Goal: Transaction & Acquisition: Purchase product/service

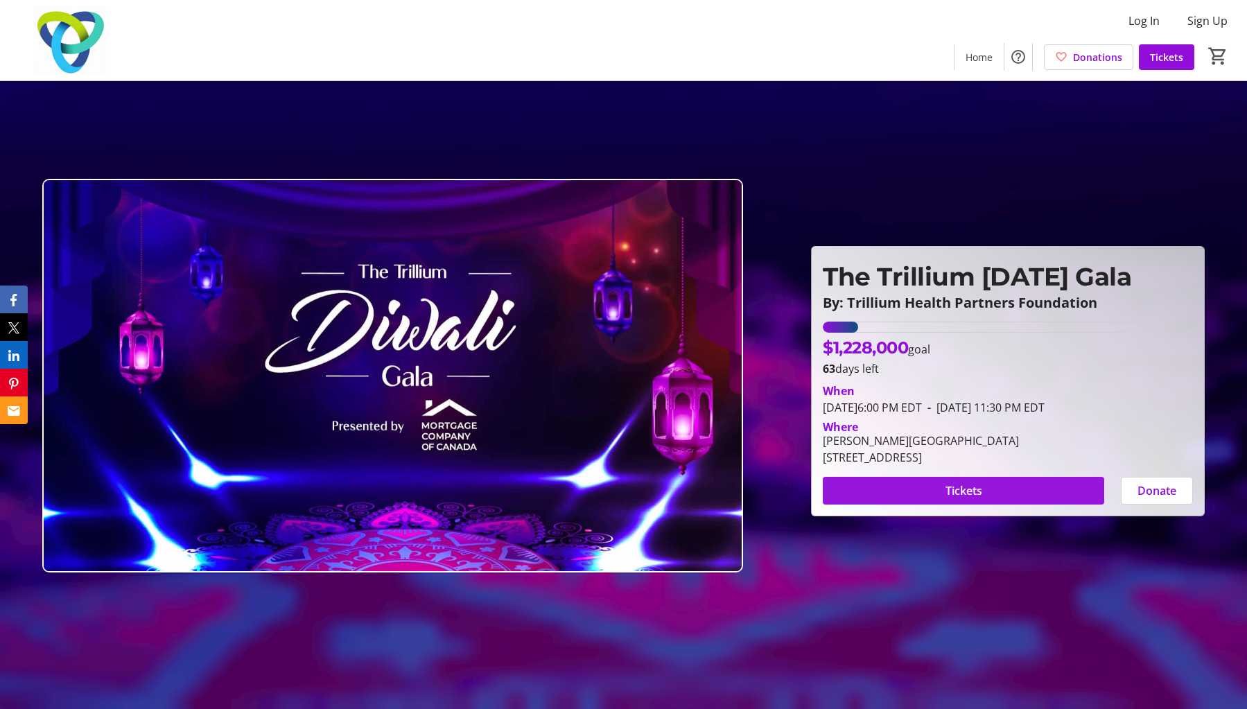
click at [980, 480] on span at bounding box center [963, 490] width 281 height 33
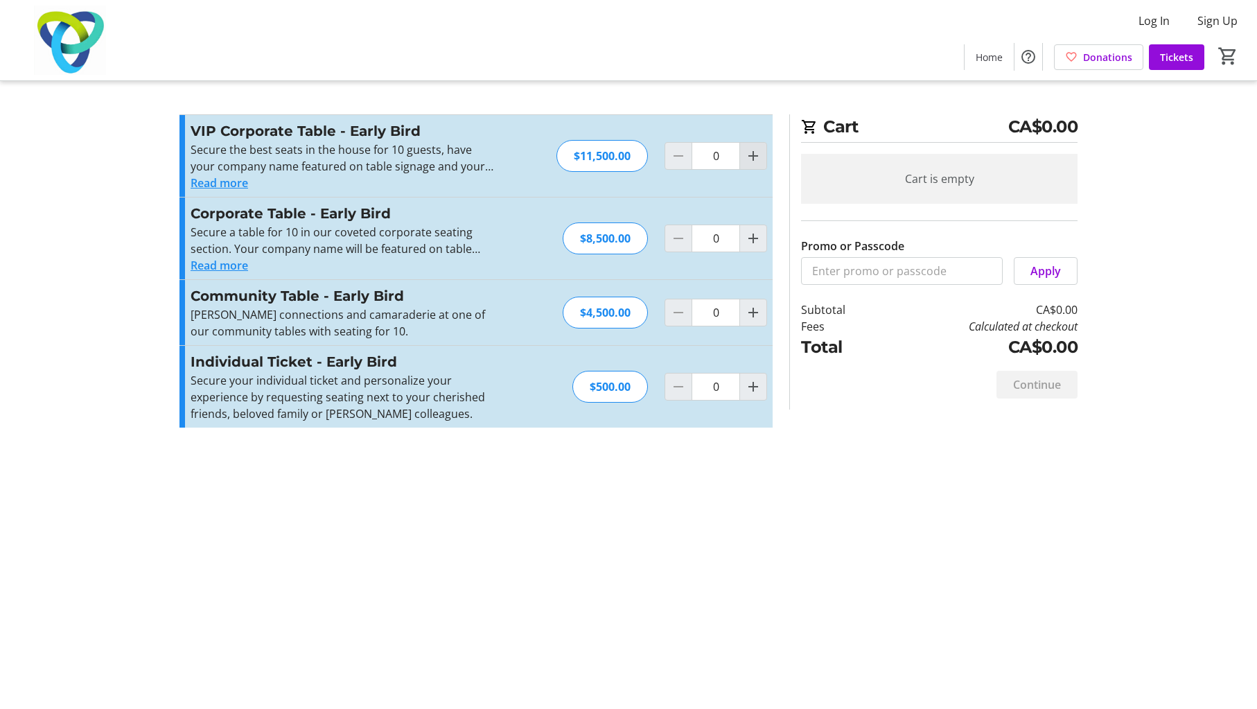
click at [753, 152] on mat-icon "Increment by one" at bounding box center [753, 156] width 17 height 17
type input "1"
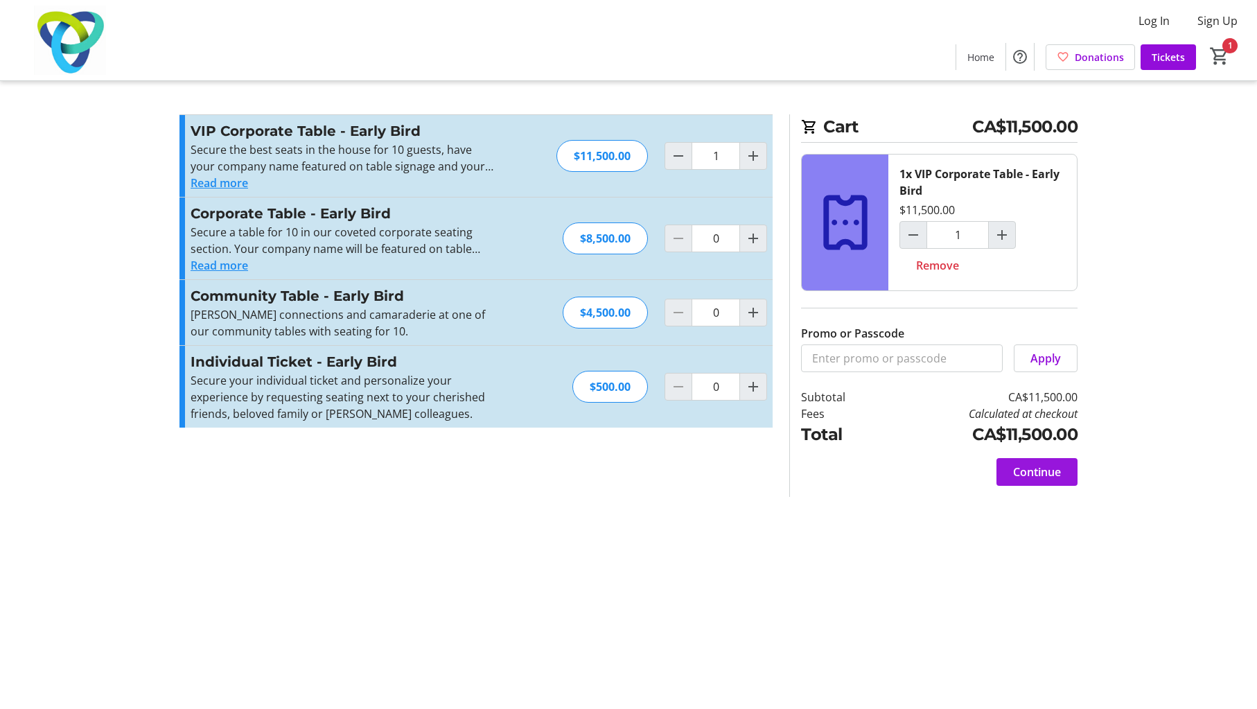
click at [1031, 463] on span at bounding box center [1037, 471] width 81 height 33
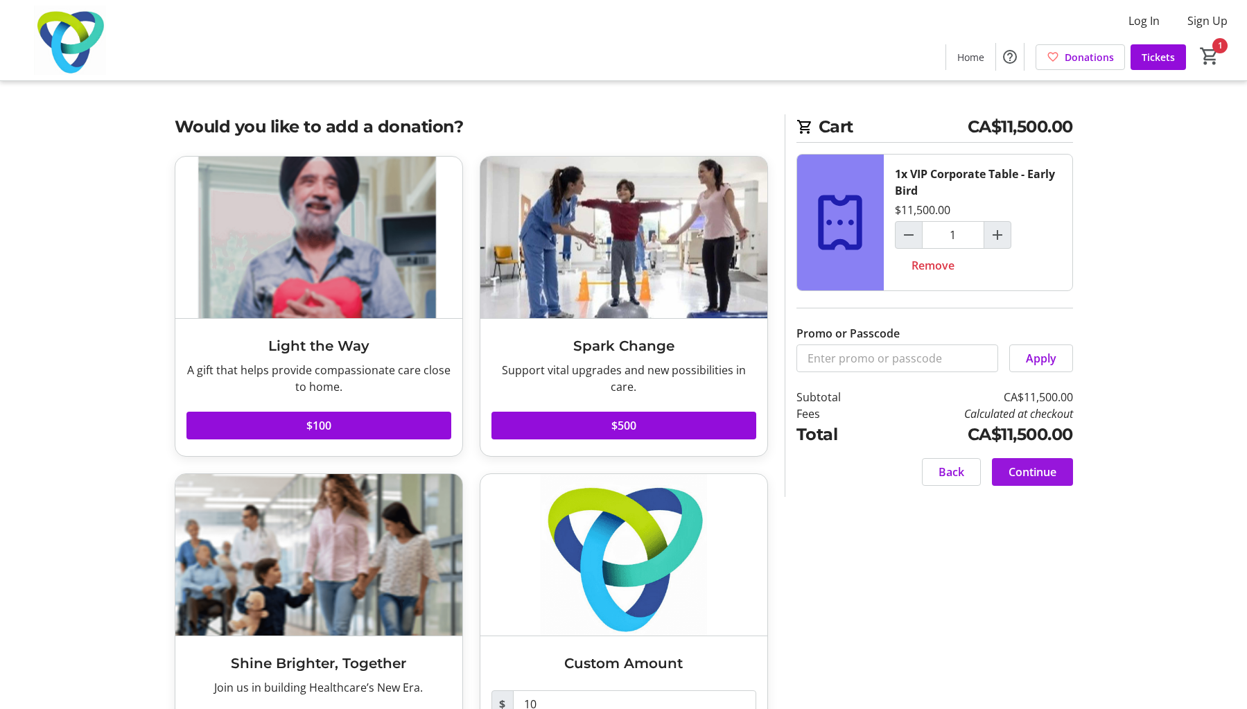
click at [1036, 468] on span "Continue" at bounding box center [1033, 472] width 48 height 17
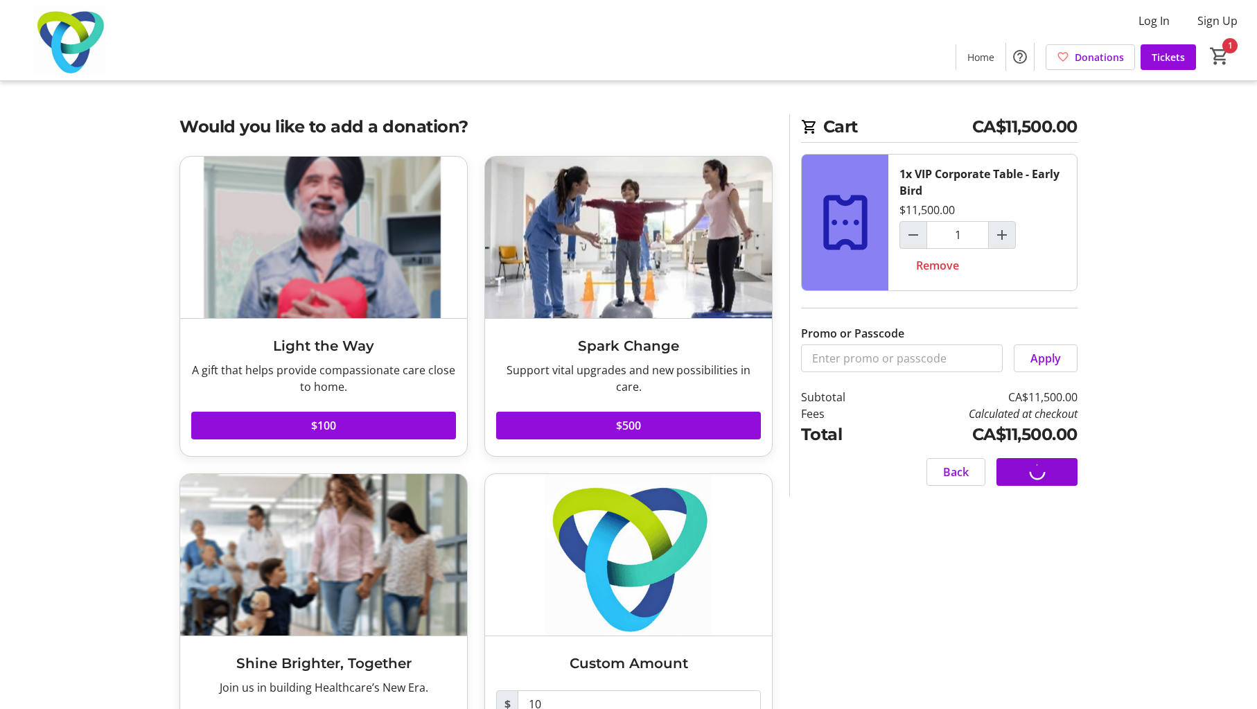
select select "CA"
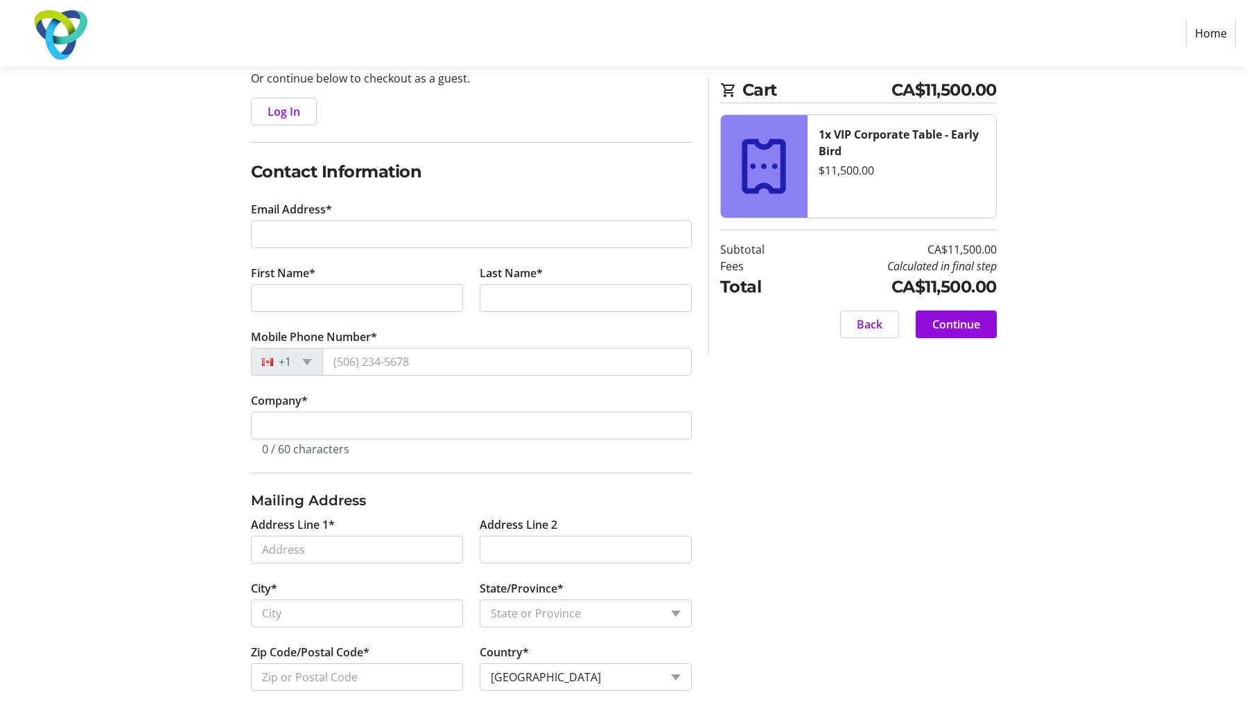
scroll to position [163, 0]
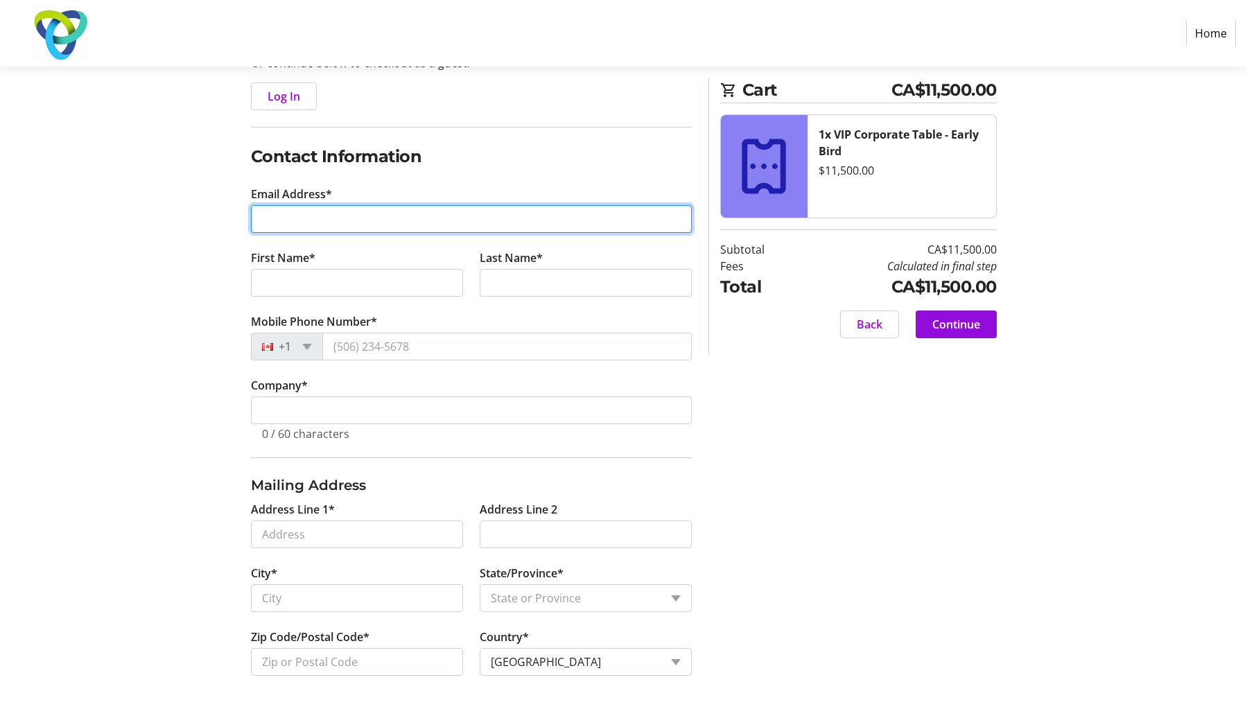
click at [344, 229] on input "Email Address*" at bounding box center [471, 219] width 441 height 28
type input "[EMAIL_ADDRESS][PERSON_NAME][DOMAIN_NAME]"
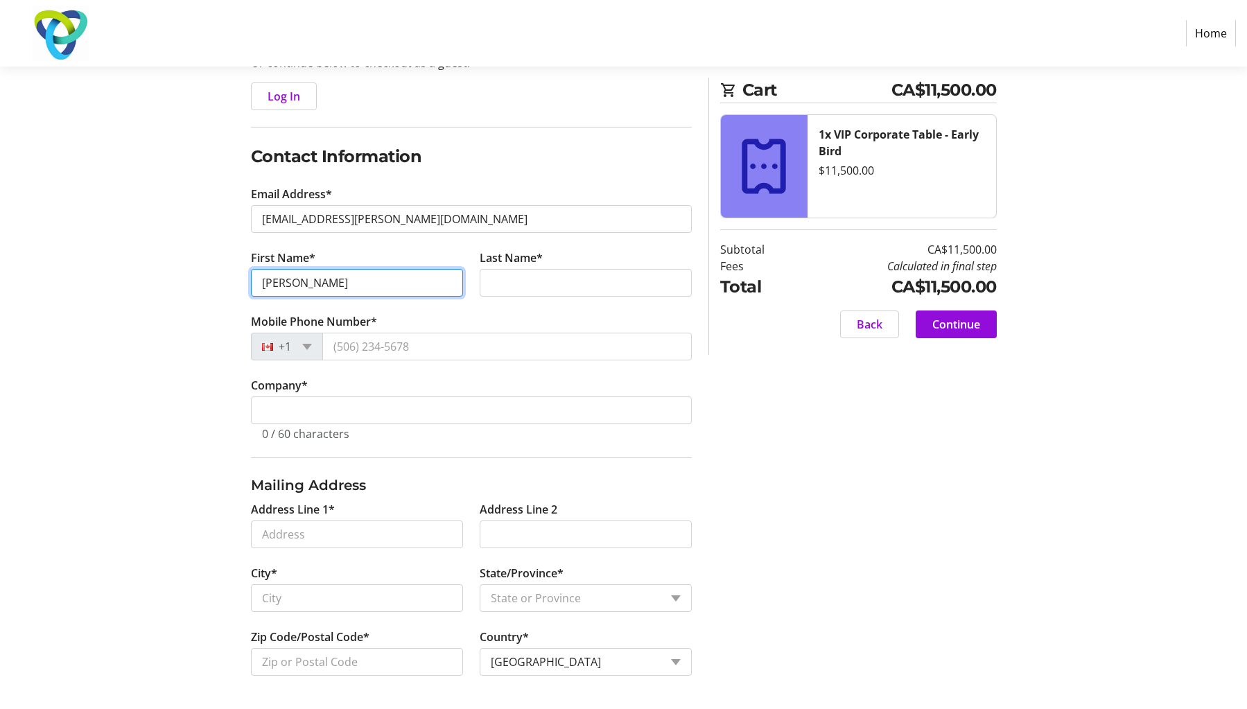
type input "[PERSON_NAME]"
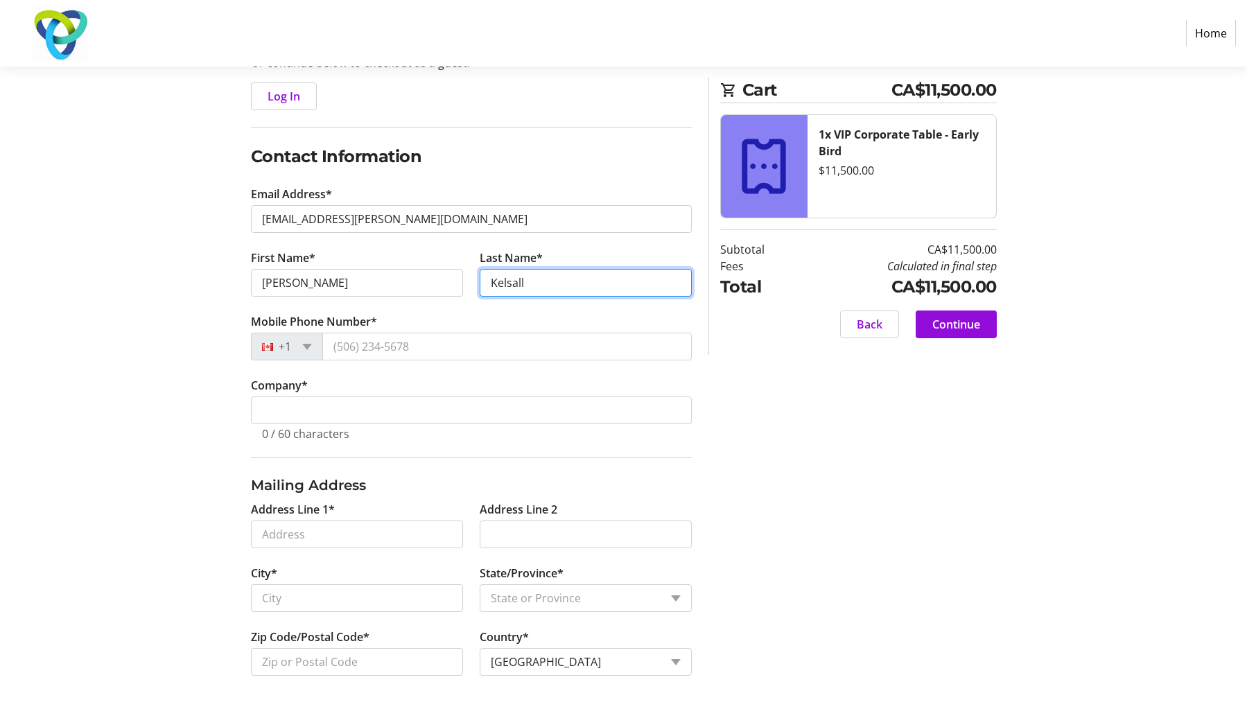
type input "Kelsall"
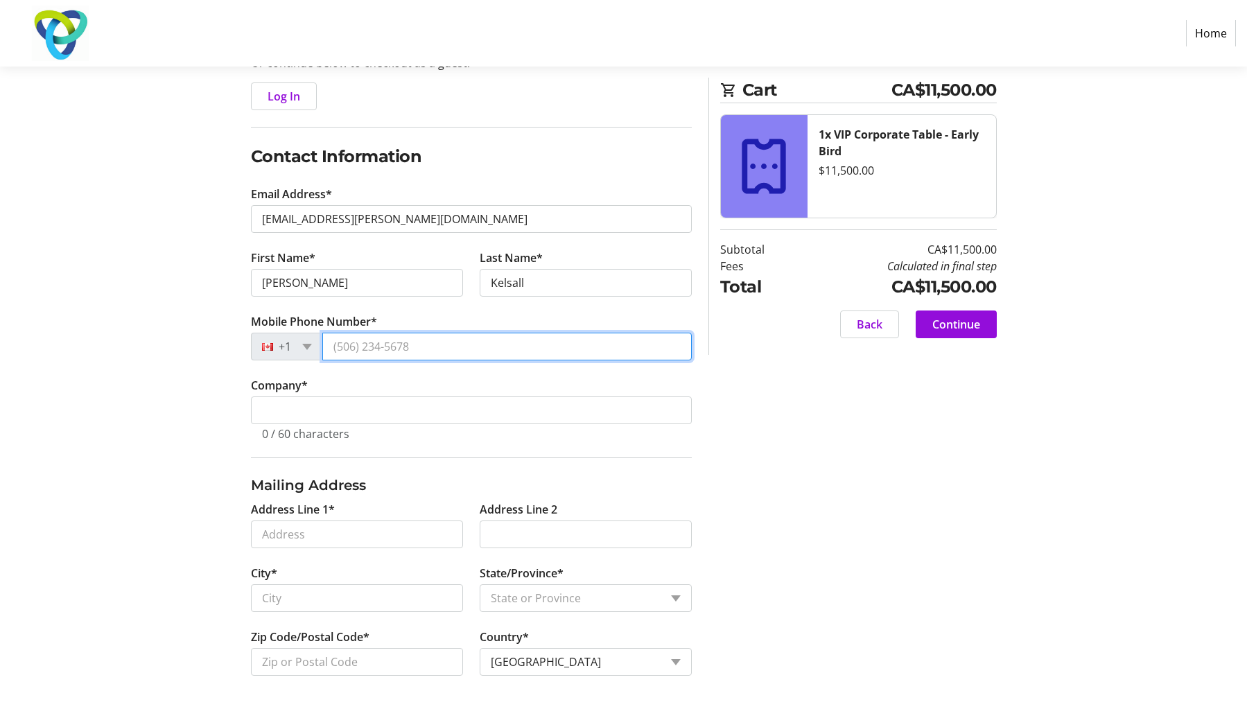
click at [403, 341] on input "Mobile Phone Number*" at bounding box center [506, 347] width 369 height 28
type input "[PHONE_NUMBER]"
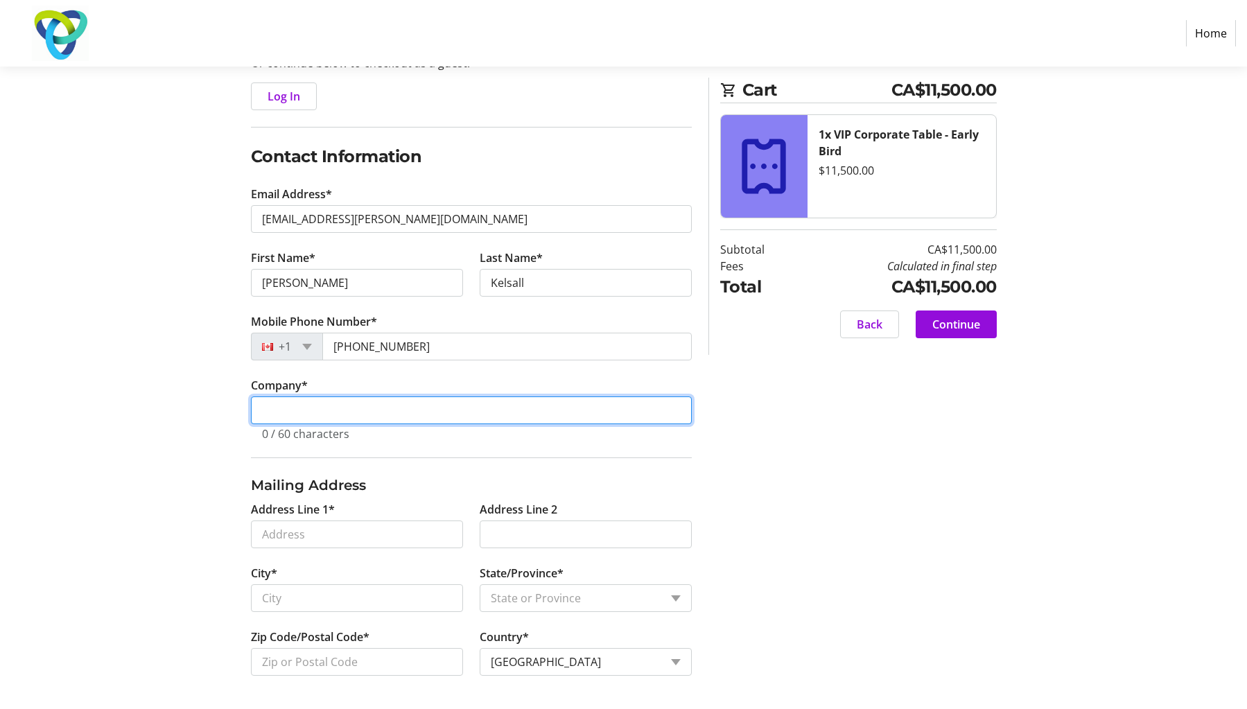
click at [430, 404] on input "Company *" at bounding box center [471, 410] width 441 height 28
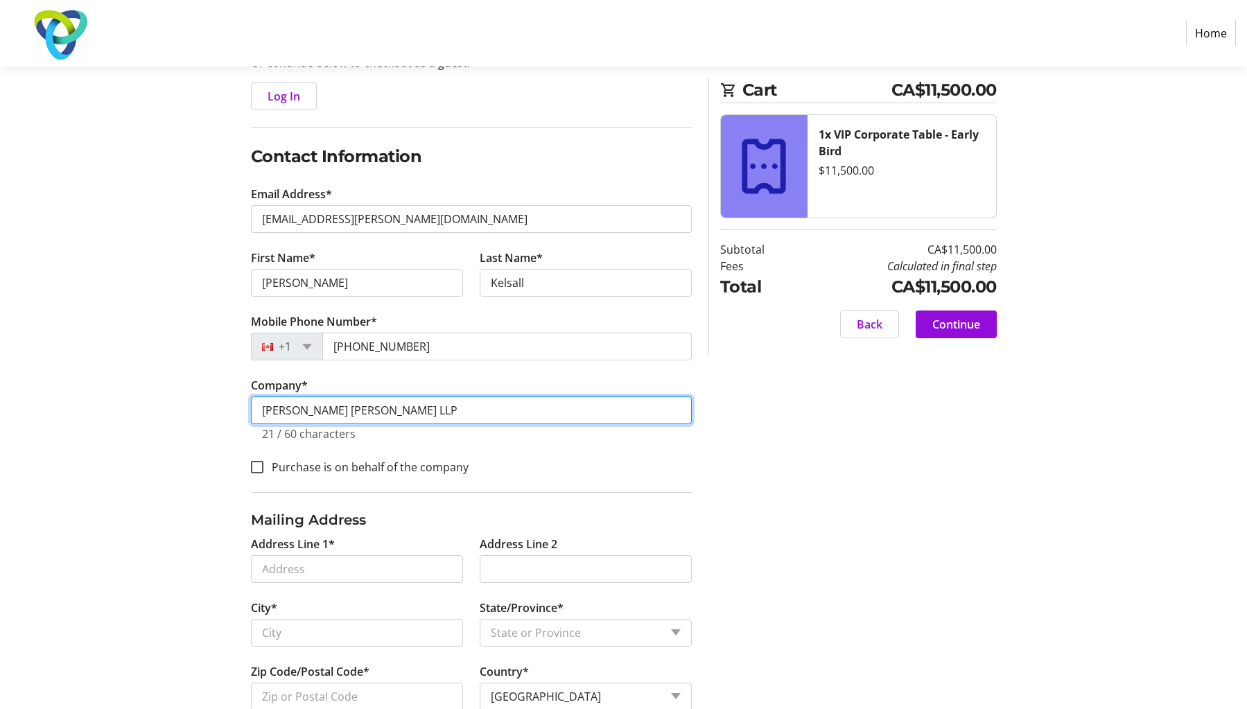
scroll to position [198, 0]
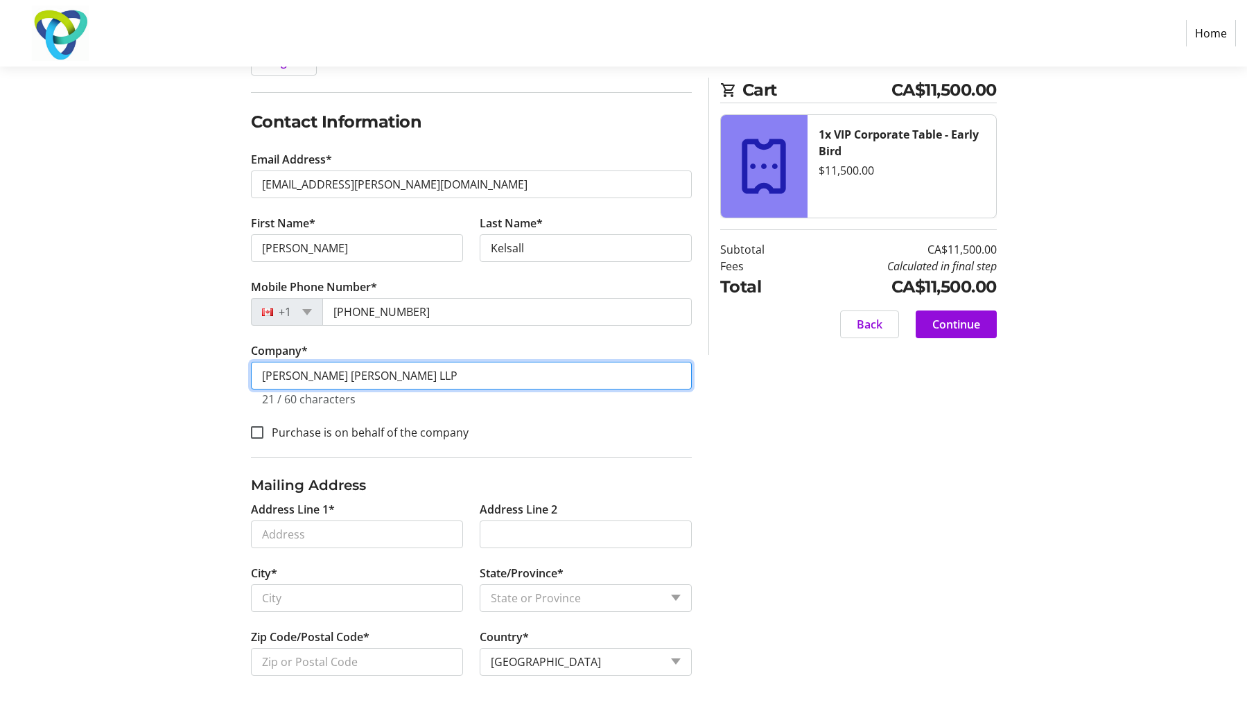
type input "[PERSON_NAME] [PERSON_NAME] LLP"
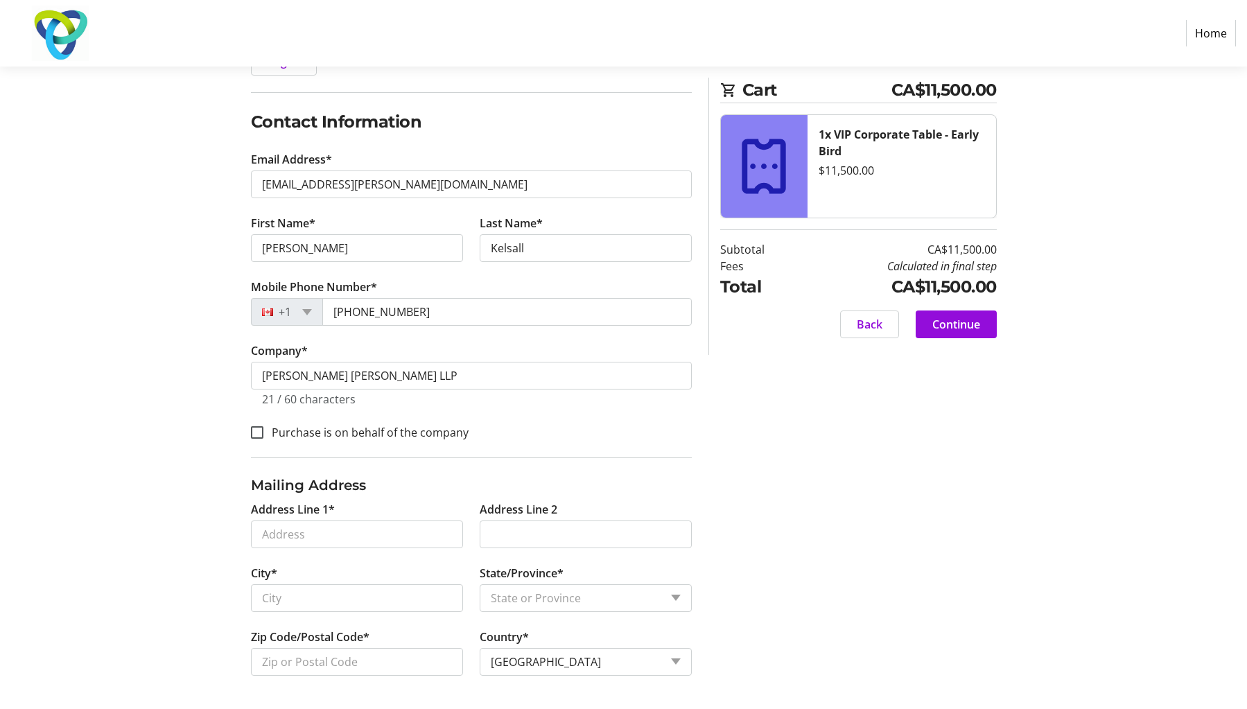
drag, startPoint x: 329, startPoint y: 377, endPoint x: 175, endPoint y: 376, distance: 153.2
click at [175, 376] on div "Log In to Your Account (Optional) Or continue below to checkout as a guest. Log…" at bounding box center [623, 346] width 915 height 725
click at [258, 432] on input "Purchase is on behalf of the company" at bounding box center [257, 432] width 12 height 12
checkbox input "true"
click at [281, 541] on input "Address Line 1*" at bounding box center [357, 535] width 212 height 28
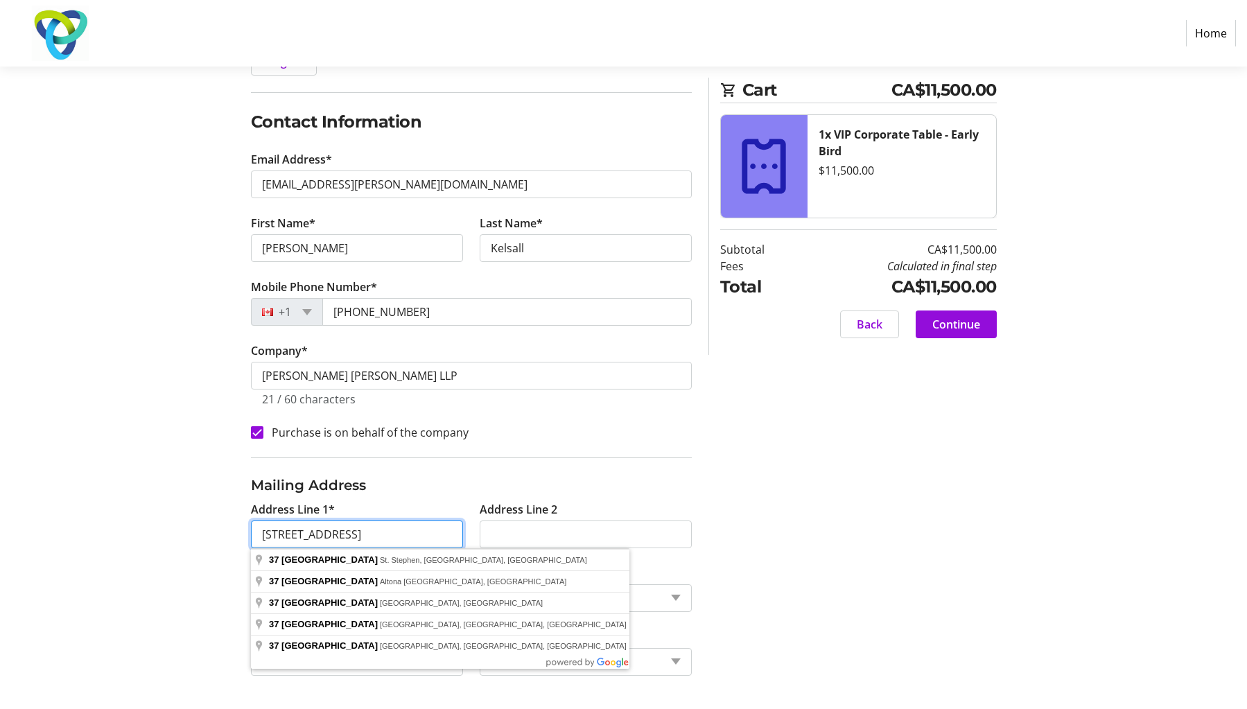
type input "[STREET_ADDRESS]"
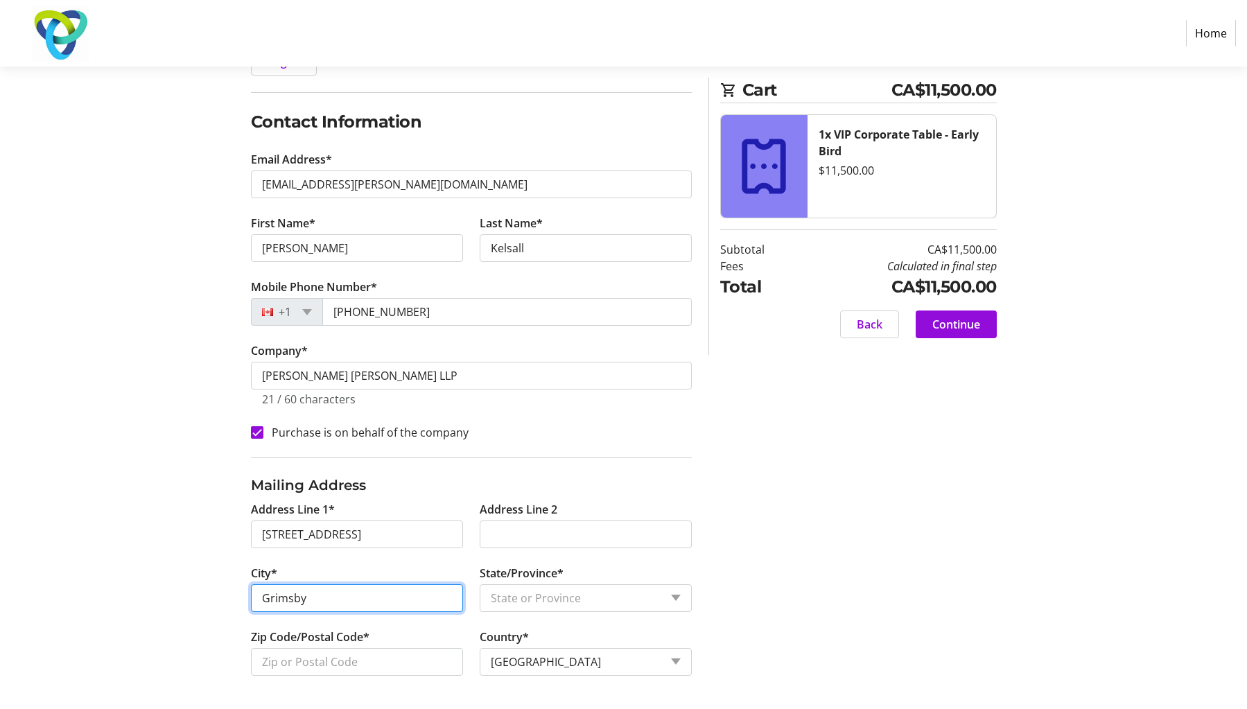
type input "Grimsby"
select select "ON"
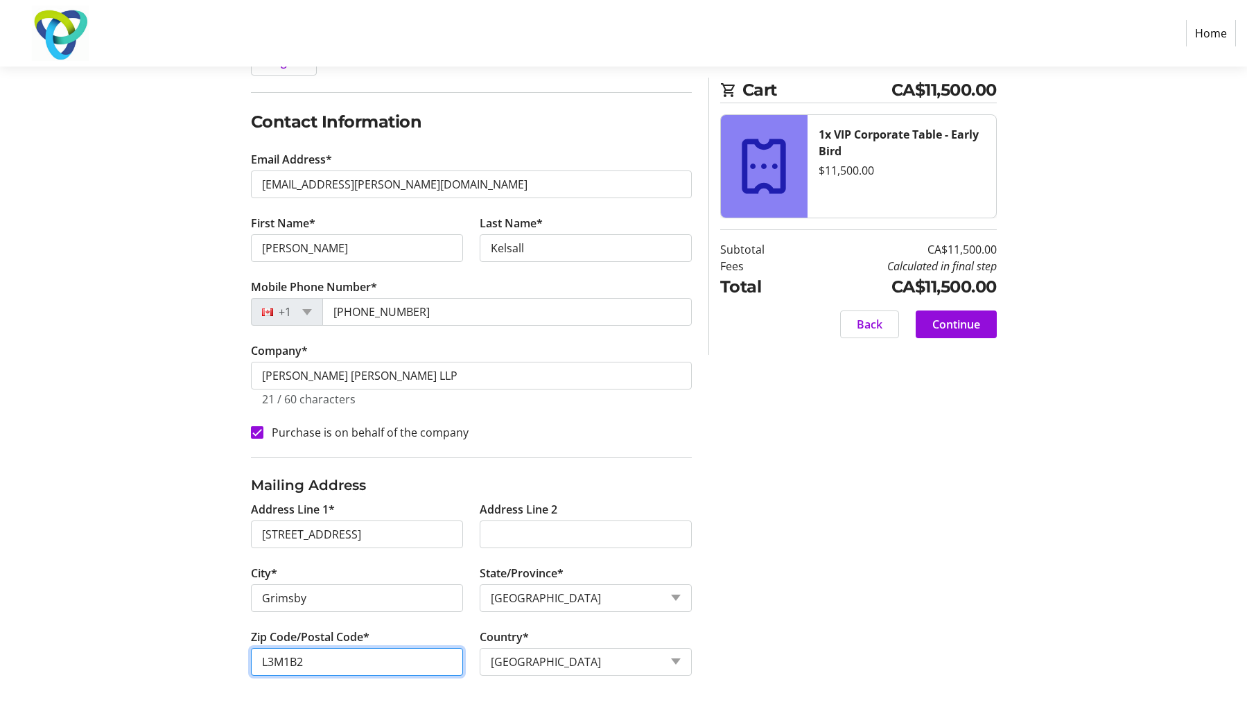
type input "L3M1B2"
click at [957, 501] on div "Log In to Your Account (Optional) Or continue below to checkout as a guest. Log…" at bounding box center [623, 346] width 915 height 725
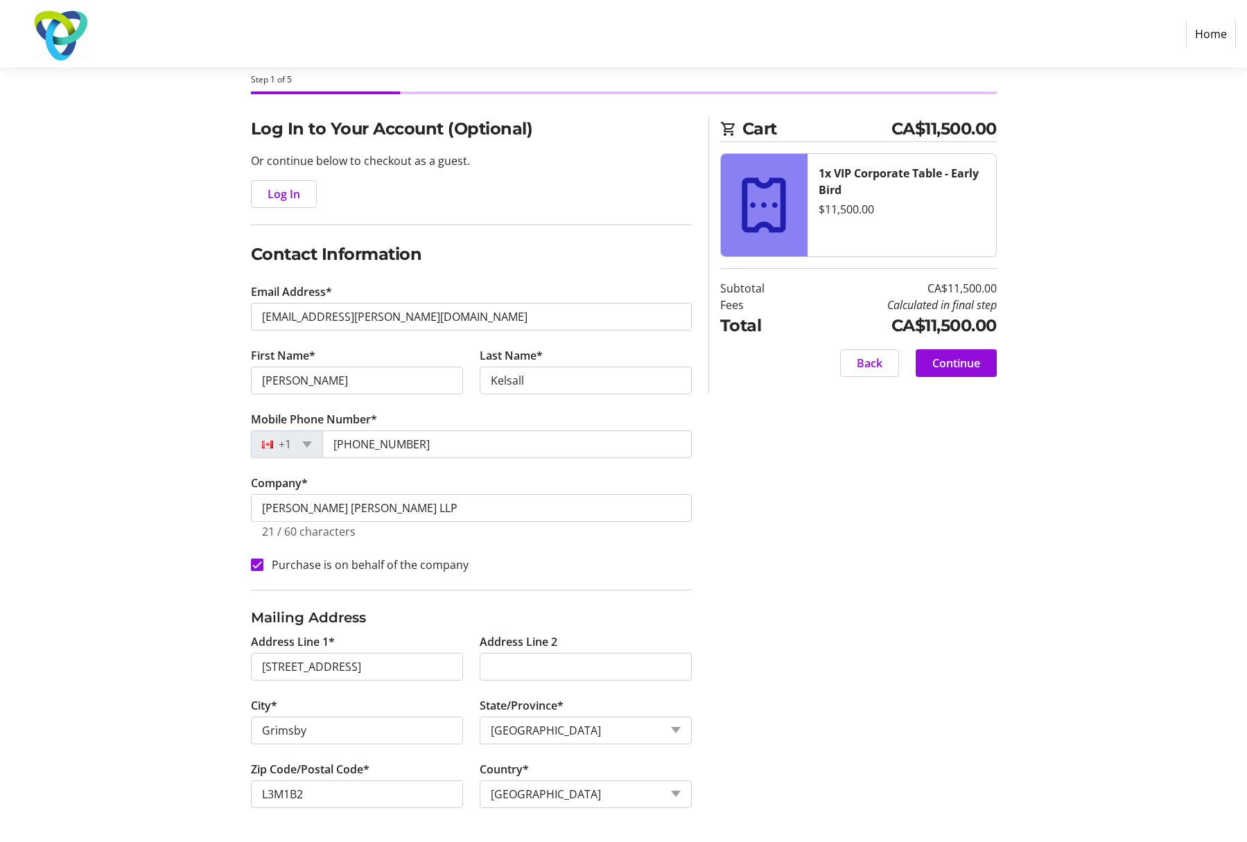
scroll to position [64, 0]
click at [962, 365] on span "Continue" at bounding box center [956, 364] width 48 height 17
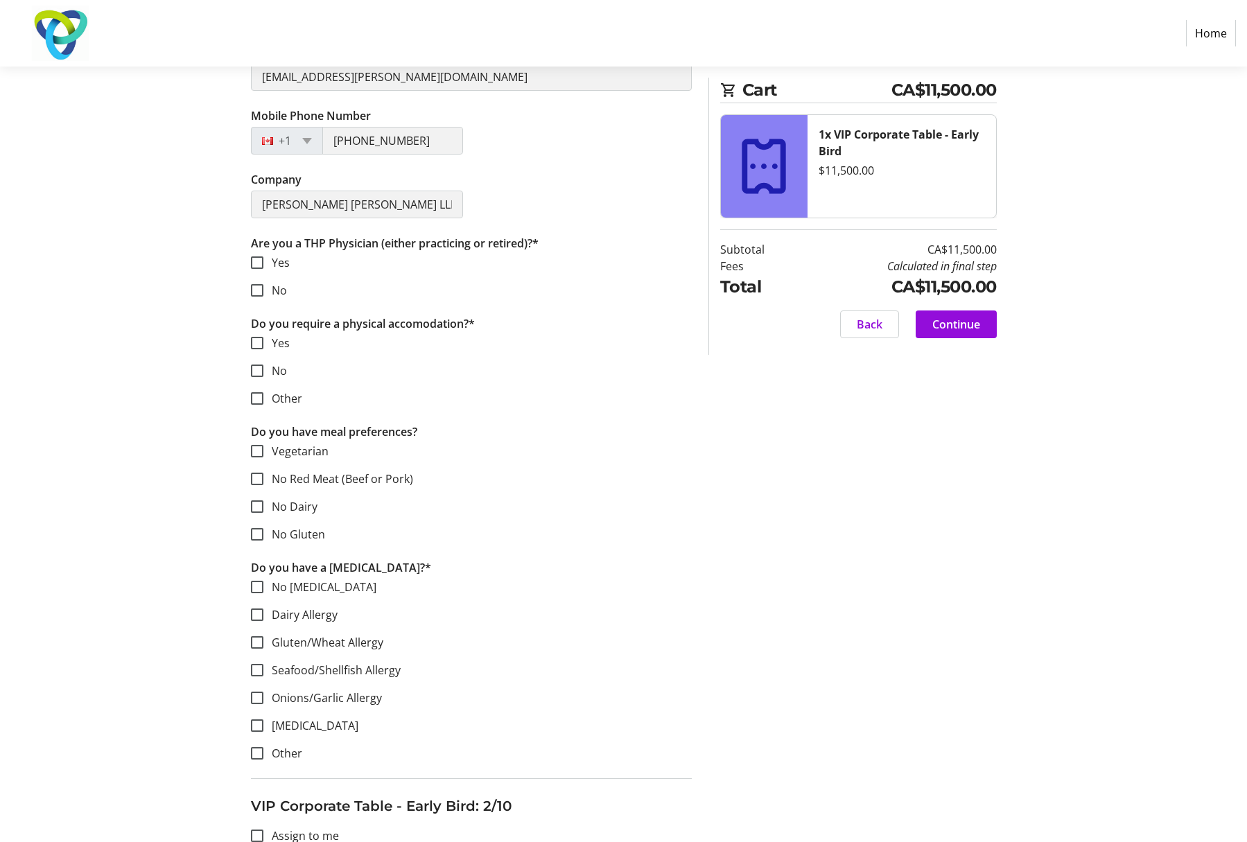
scroll to position [416, 0]
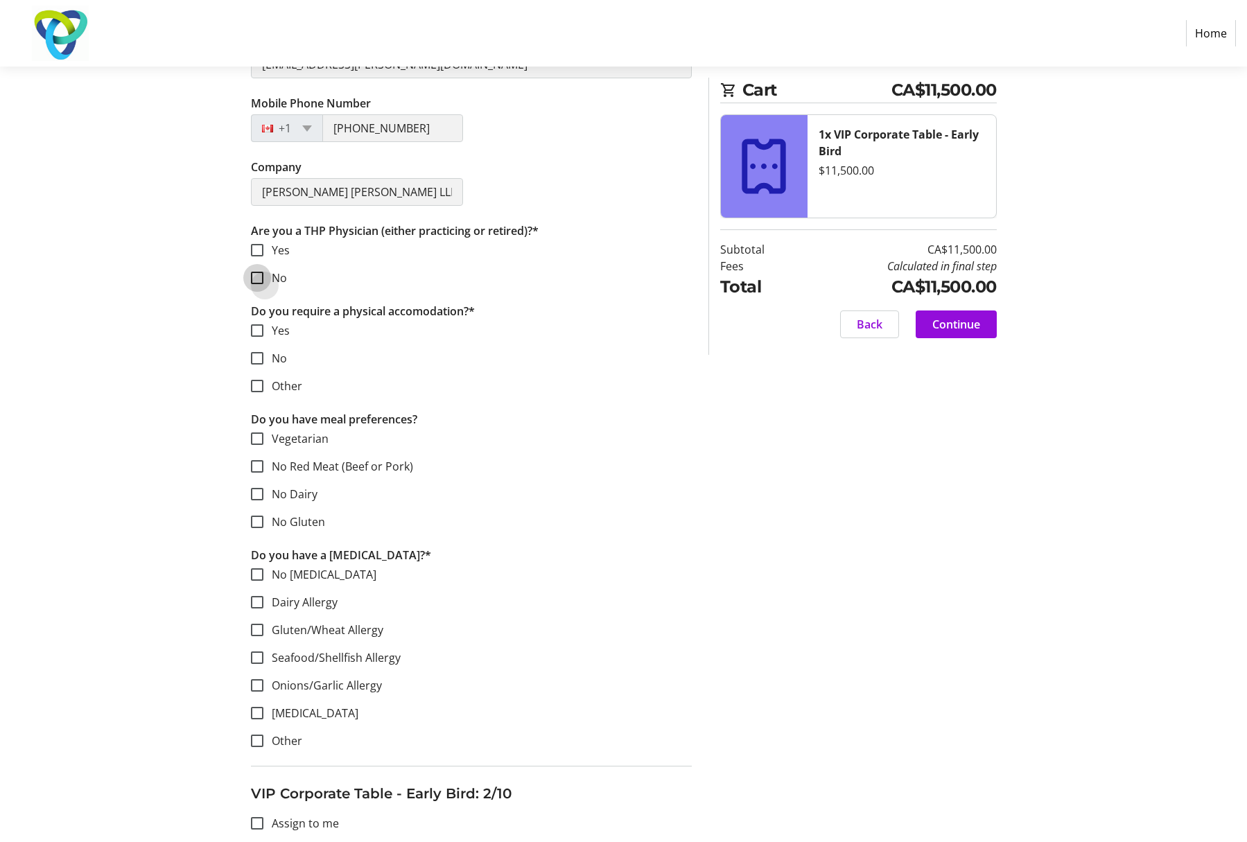
click at [261, 282] on input "No" at bounding box center [257, 278] width 12 height 12
checkbox input "true"
click at [262, 355] on input "No" at bounding box center [257, 358] width 12 height 12
checkbox input "true"
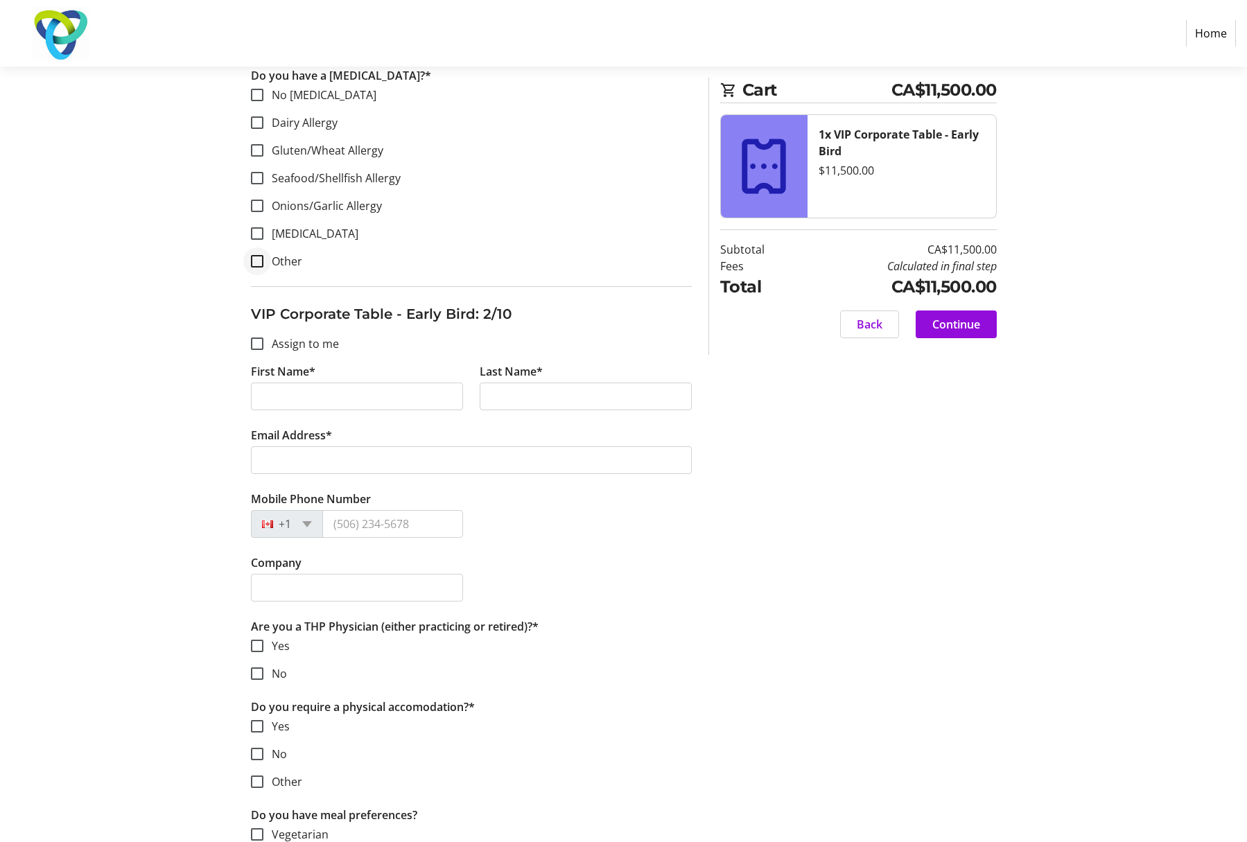
scroll to position [901, 0]
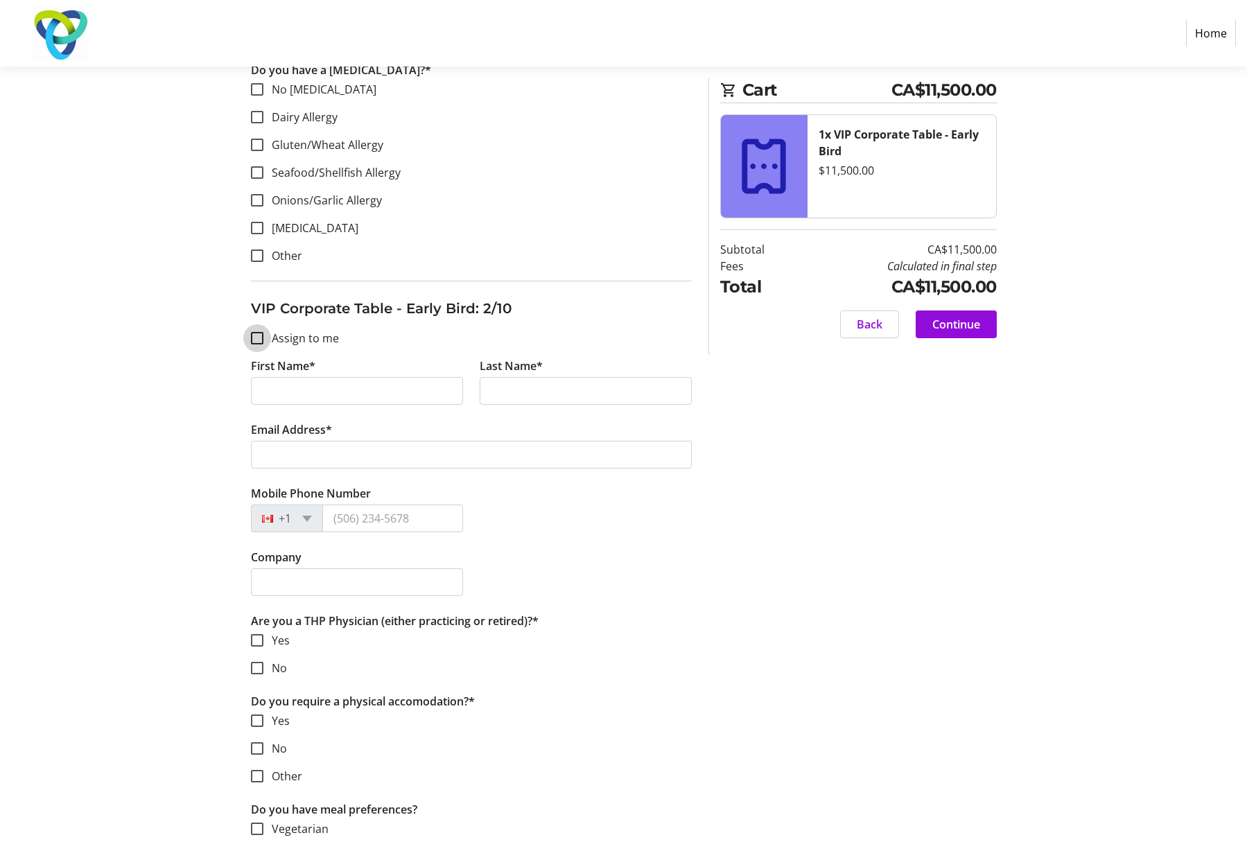
click at [255, 338] on input "Assign to me" at bounding box center [257, 338] width 12 height 12
checkbox input "true"
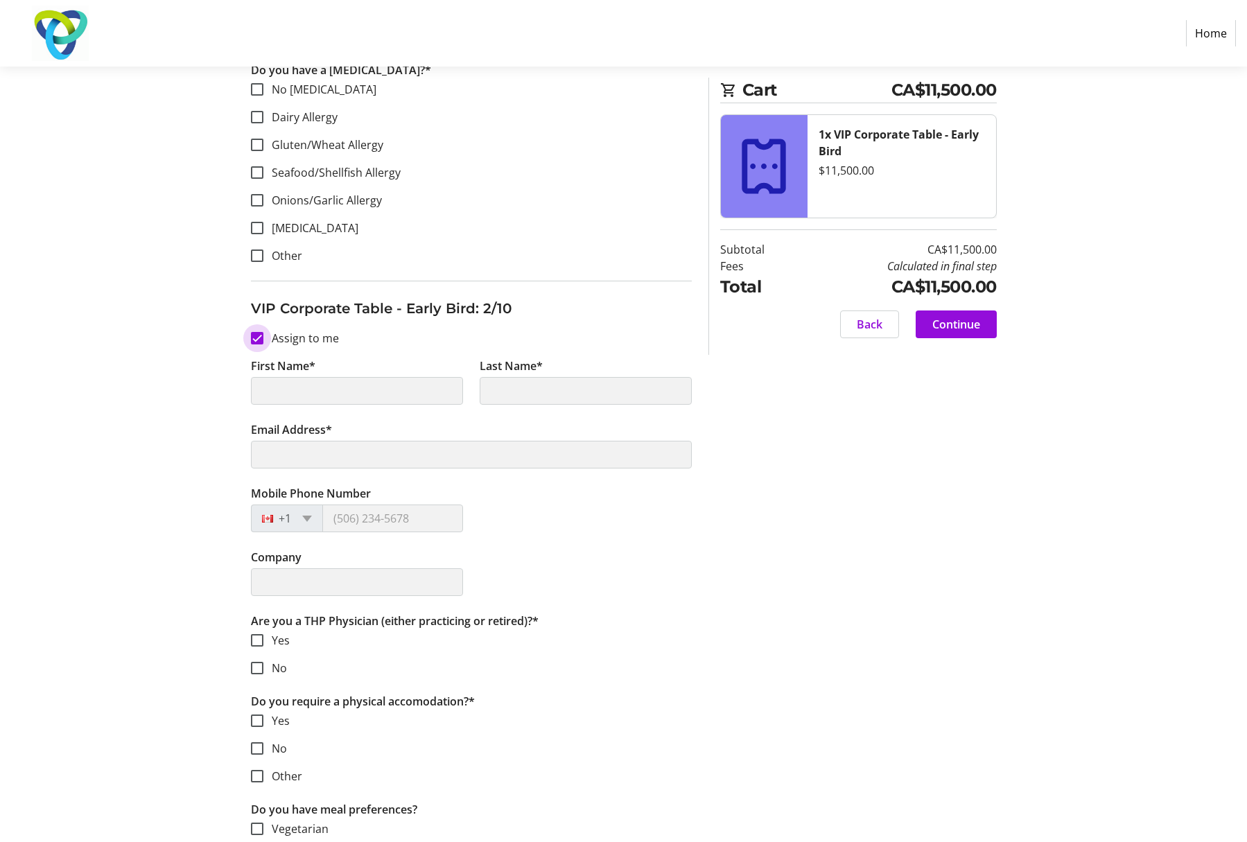
type input "[PERSON_NAME]"
type input "Kelsall"
type input "[EMAIL_ADDRESS][PERSON_NAME][DOMAIN_NAME]"
type input "[PHONE_NUMBER]"
type input "[PERSON_NAME] [PERSON_NAME] LLP"
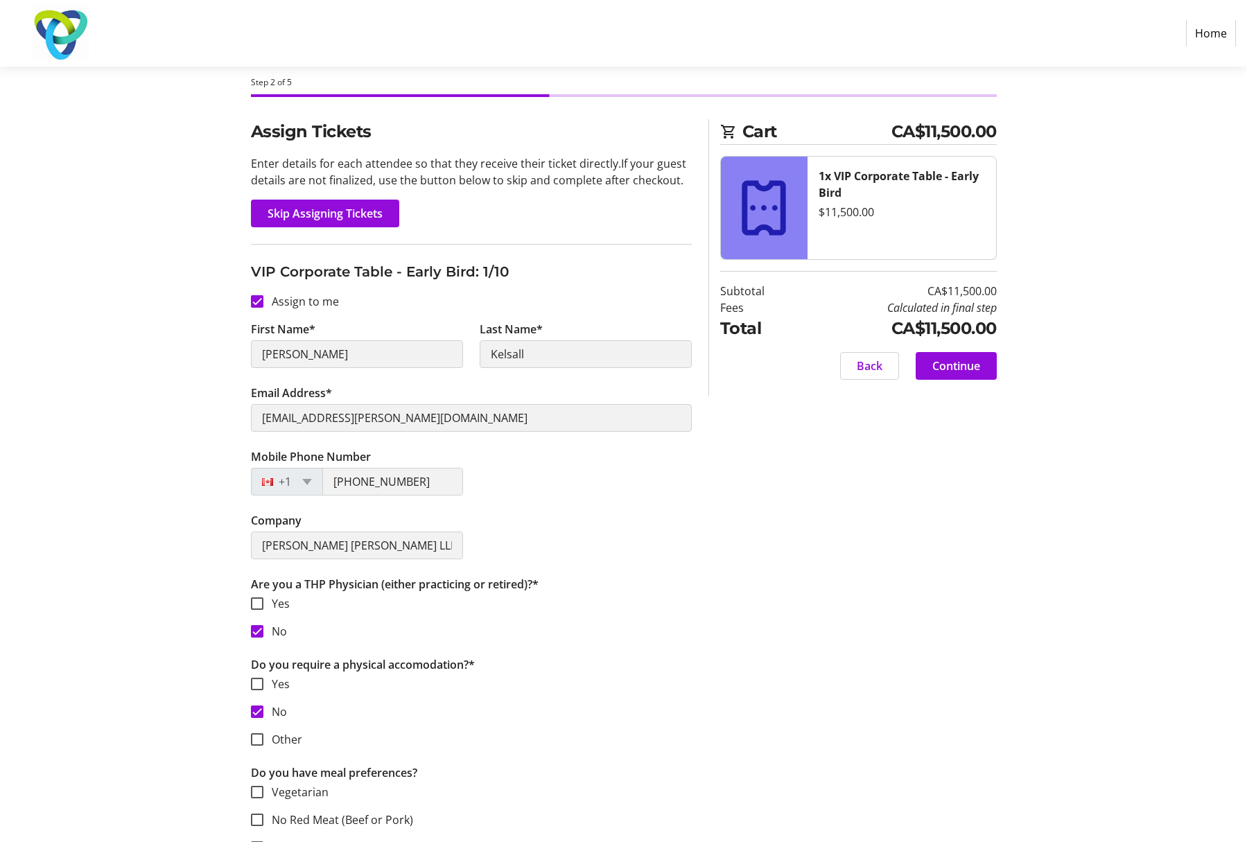
scroll to position [0, 0]
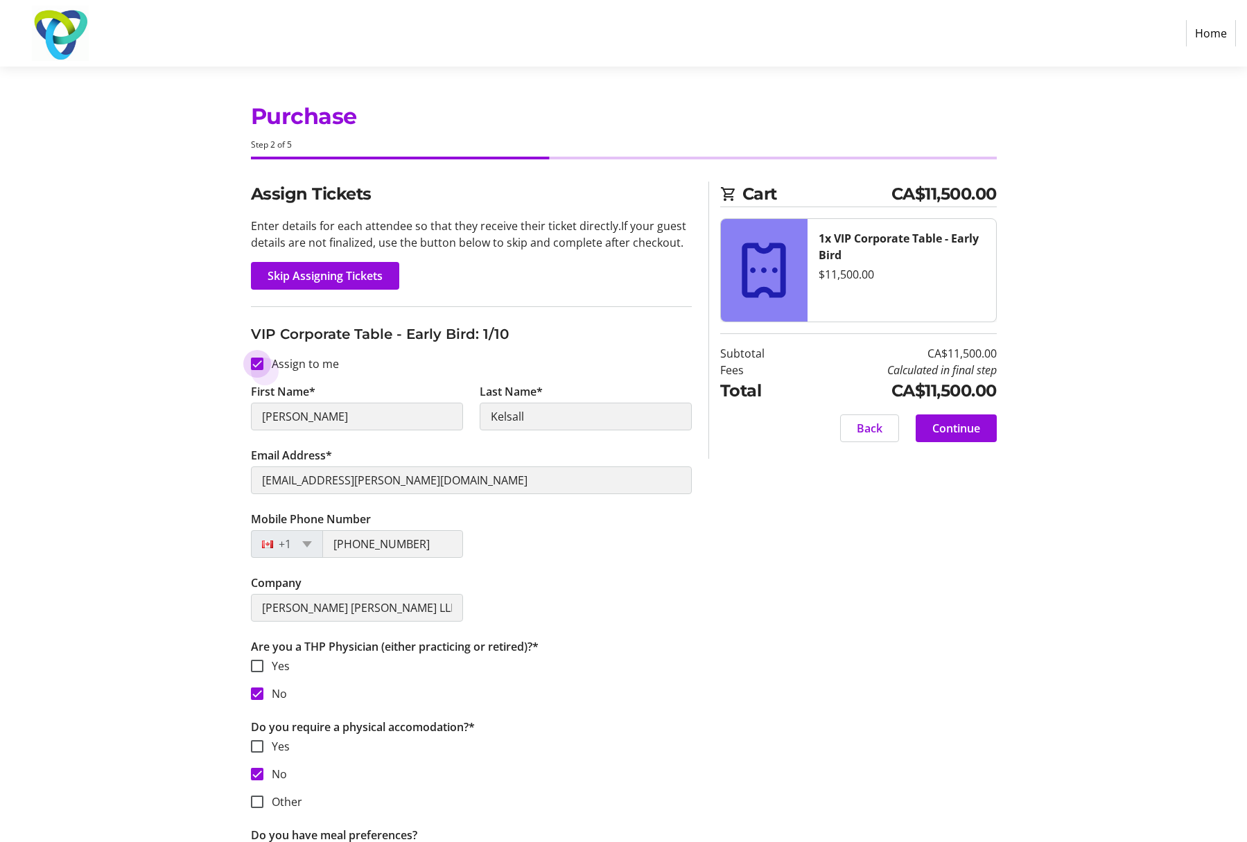
click at [259, 365] on input "Assign to me" at bounding box center [257, 364] width 12 height 12
checkbox input "false"
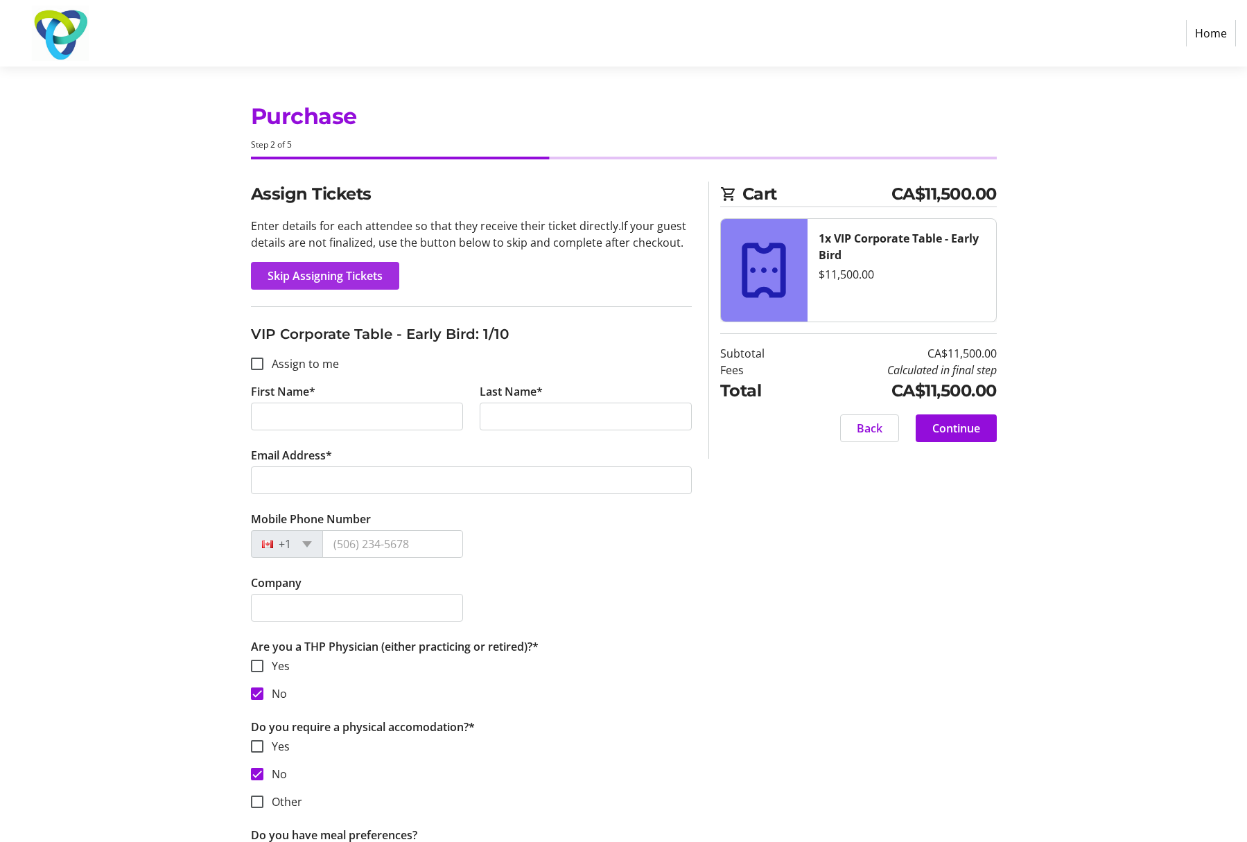
click at [311, 282] on span "Skip Assigning Tickets" at bounding box center [325, 276] width 115 height 17
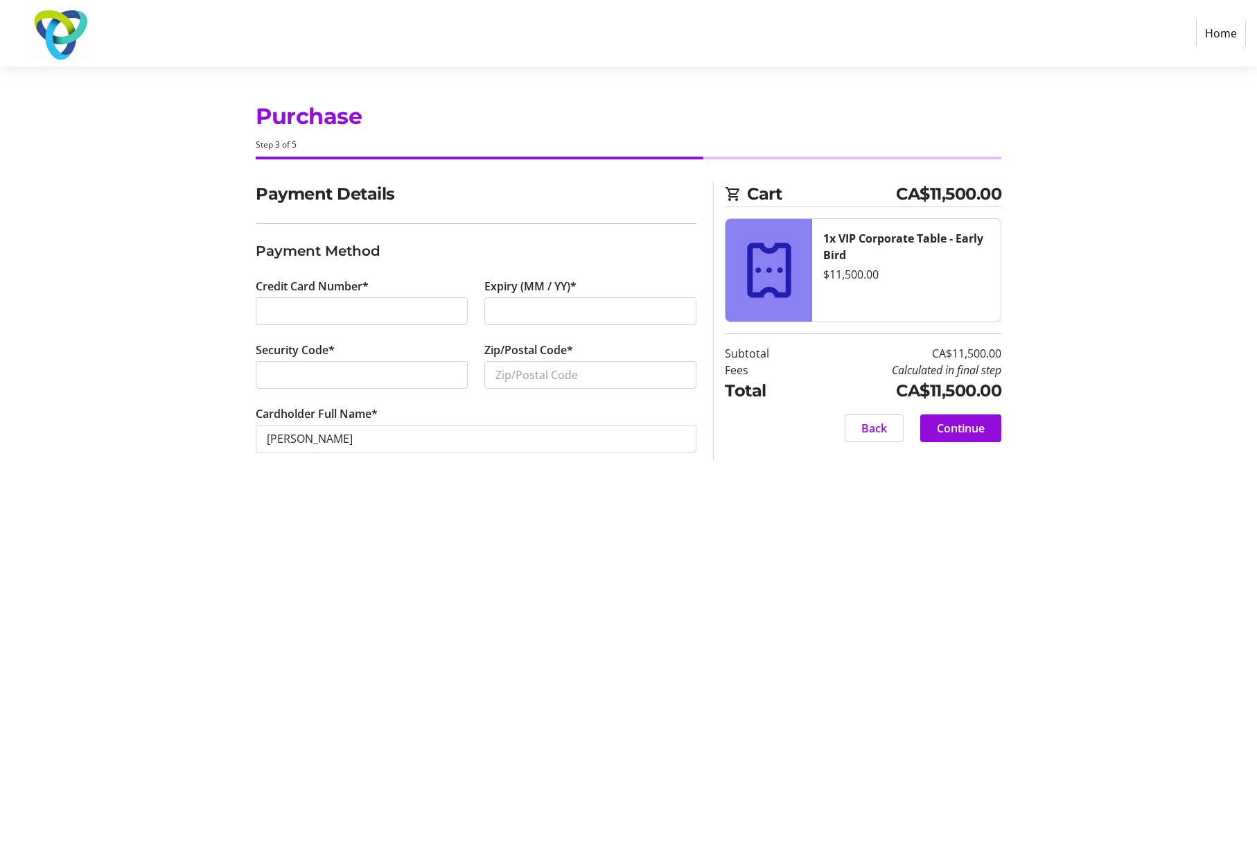
click at [566, 322] on div at bounding box center [591, 311] width 212 height 28
click at [511, 377] on input "Zip/Postal Code*" at bounding box center [591, 375] width 212 height 28
type input "L3M1B2"
click at [965, 425] on span "Continue" at bounding box center [961, 428] width 48 height 17
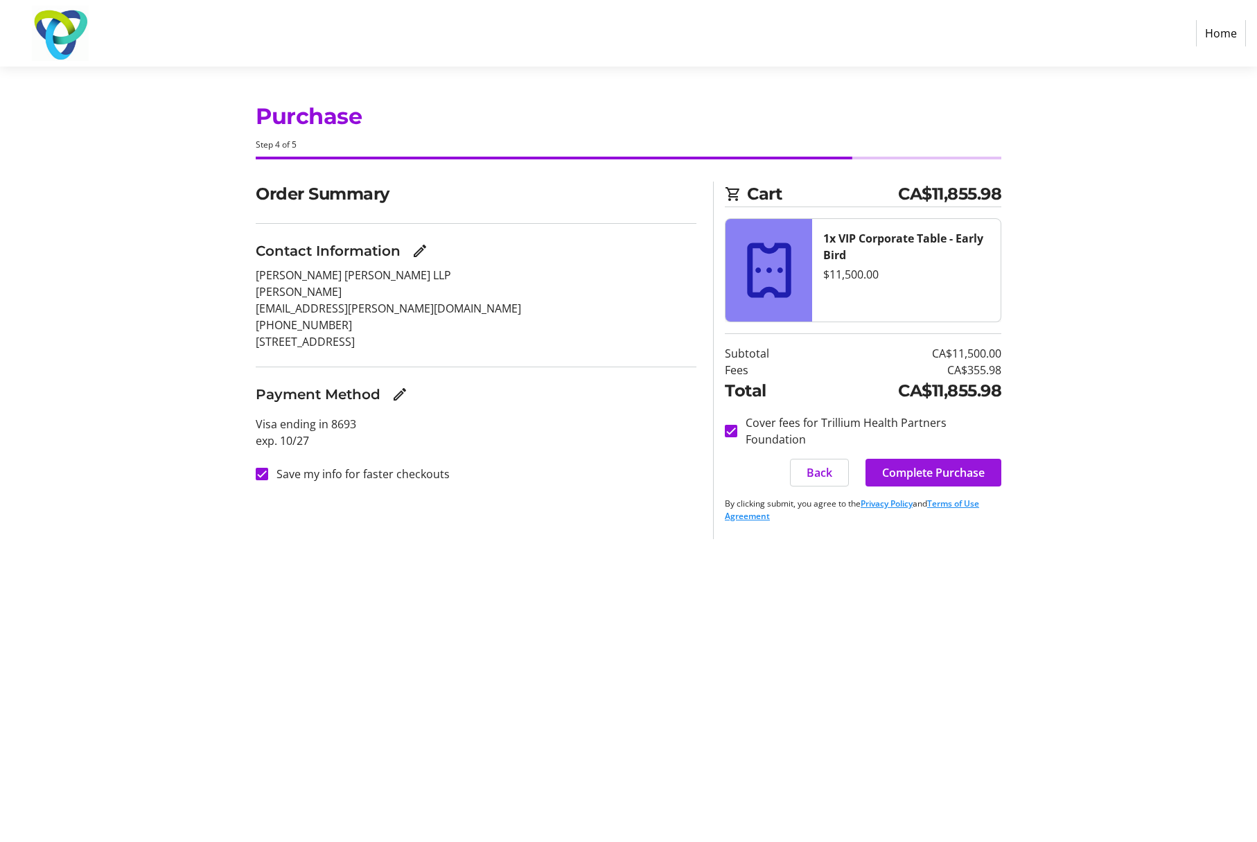
click at [947, 470] on span "Complete Purchase" at bounding box center [933, 472] width 103 height 17
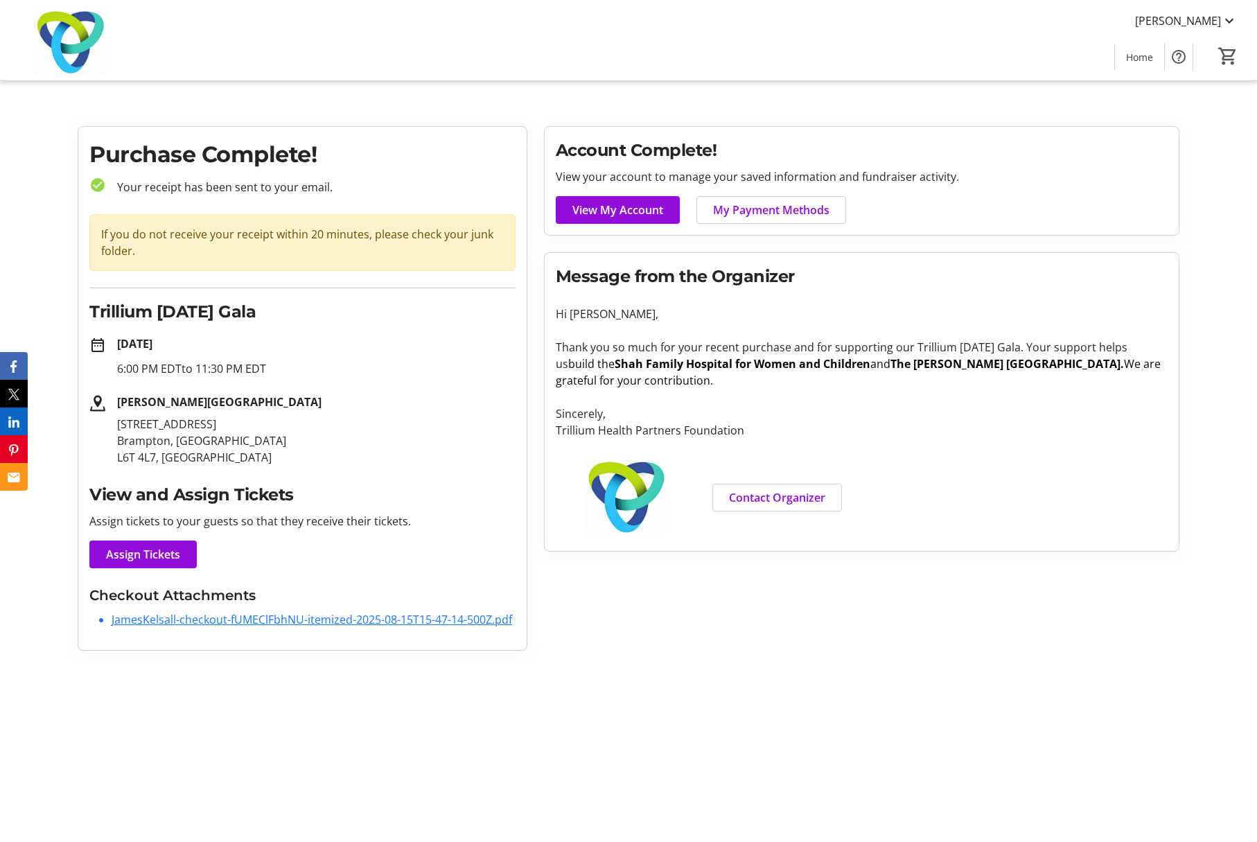
click at [275, 617] on link "JamesKelsall-checkout-fUMEClFbhNU-itemized-2025-08-15T15-47-14-500Z.pdf" at bounding box center [312, 619] width 401 height 15
